Goal: Transaction & Acquisition: Book appointment/travel/reservation

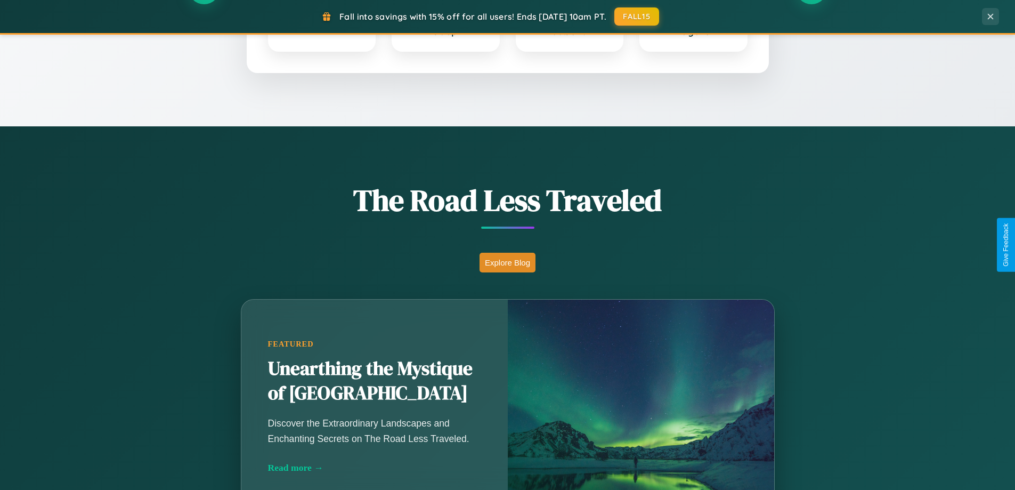
scroll to position [733, 0]
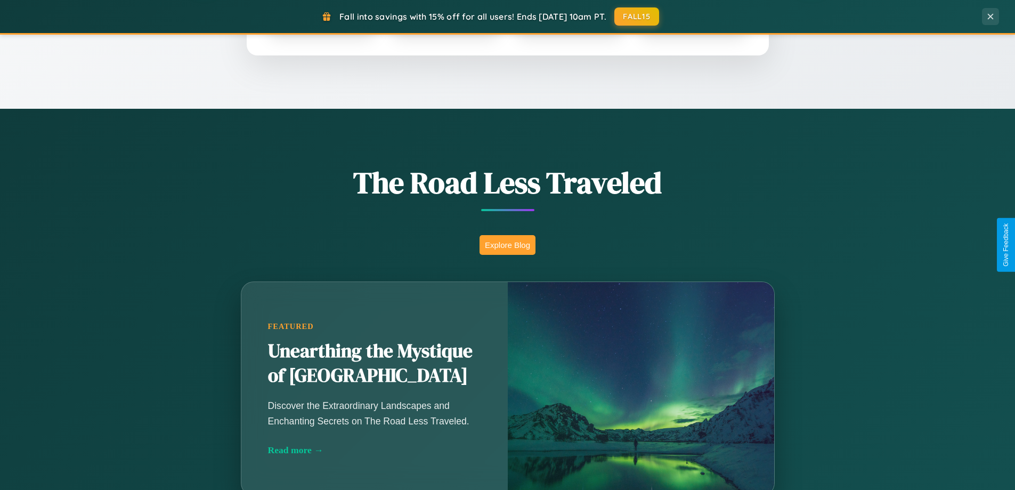
click at [507, 245] on button "Explore Blog" at bounding box center [508, 245] width 56 height 20
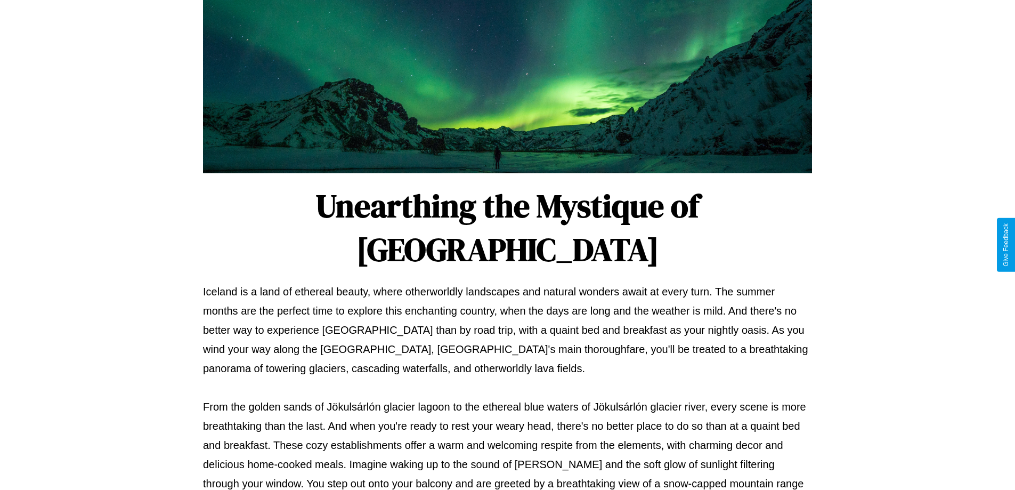
scroll to position [345, 0]
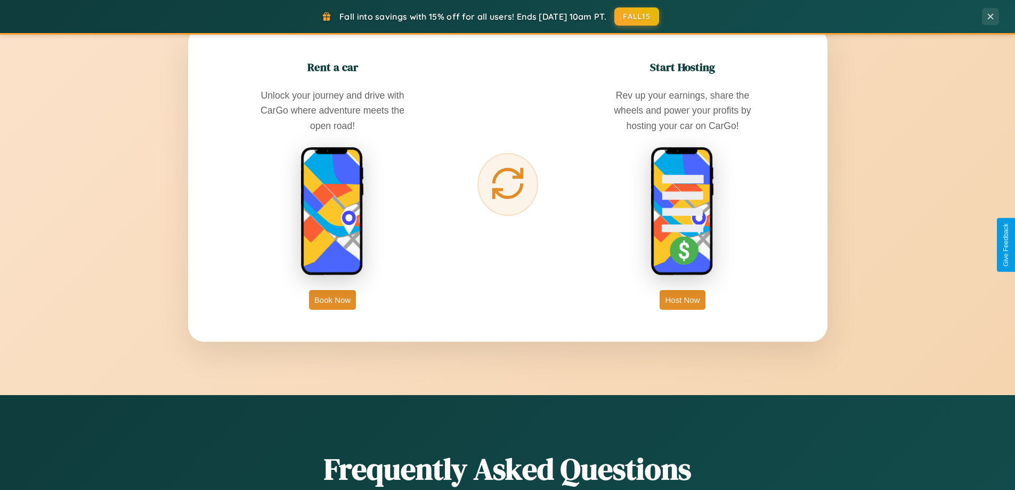
scroll to position [1713, 0]
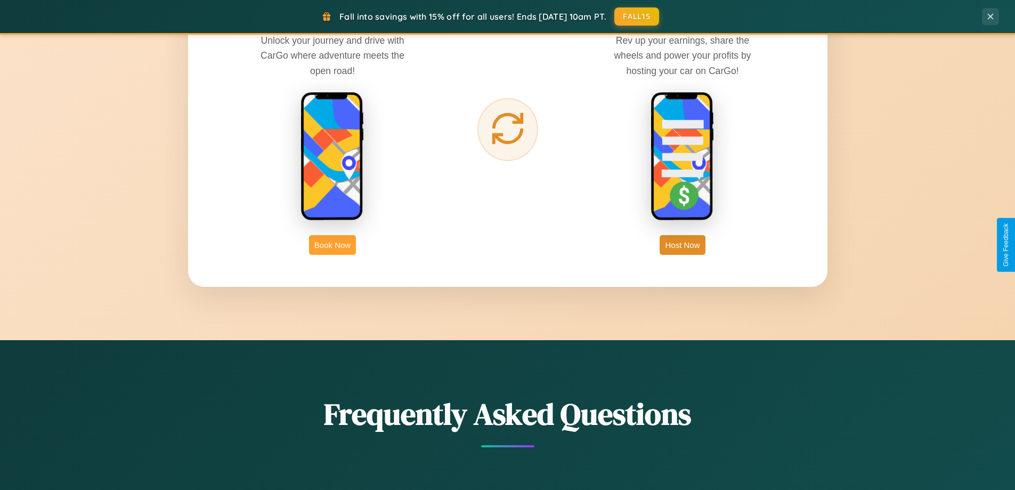
click at [333, 245] on button "Book Now" at bounding box center [332, 245] width 47 height 20
